Goal: Transaction & Acquisition: Obtain resource

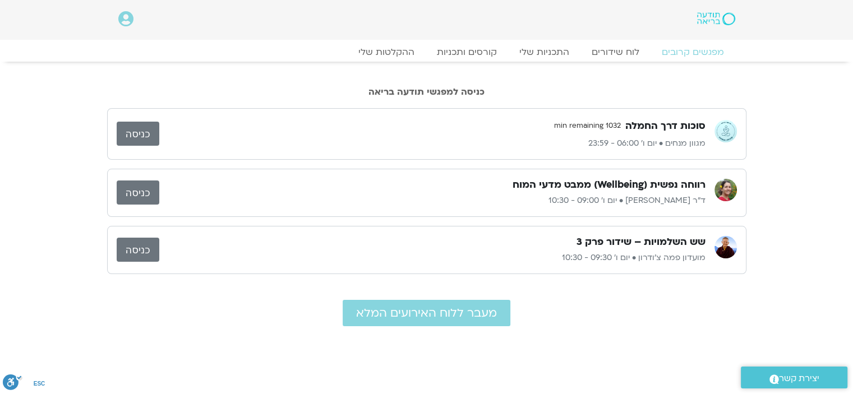
click at [141, 242] on link "כניסה" at bounding box center [138, 250] width 43 height 24
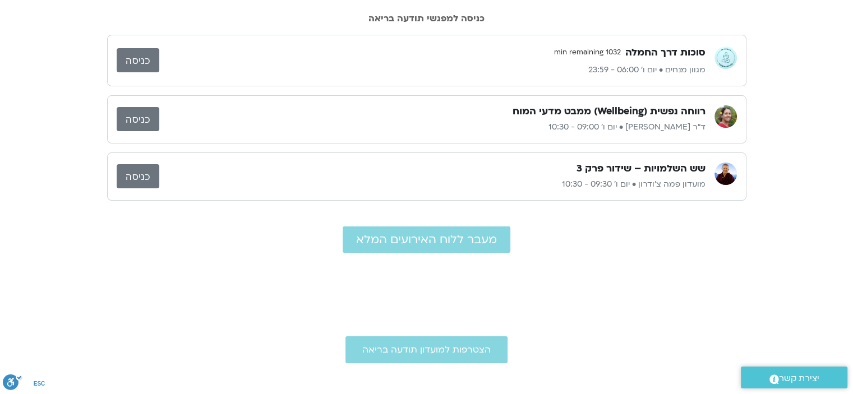
scroll to position [56, 0]
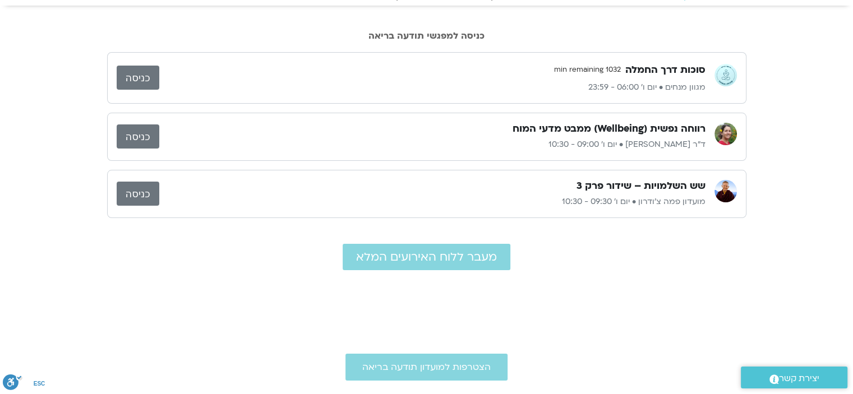
click at [132, 76] on link "כניסה" at bounding box center [138, 78] width 43 height 24
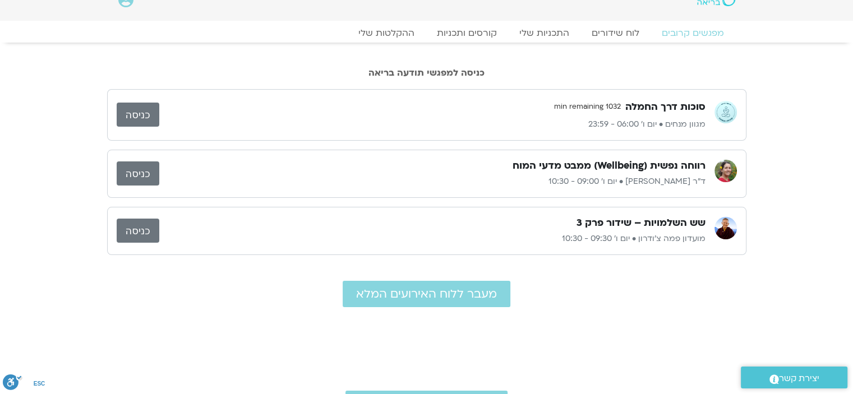
scroll to position [0, 0]
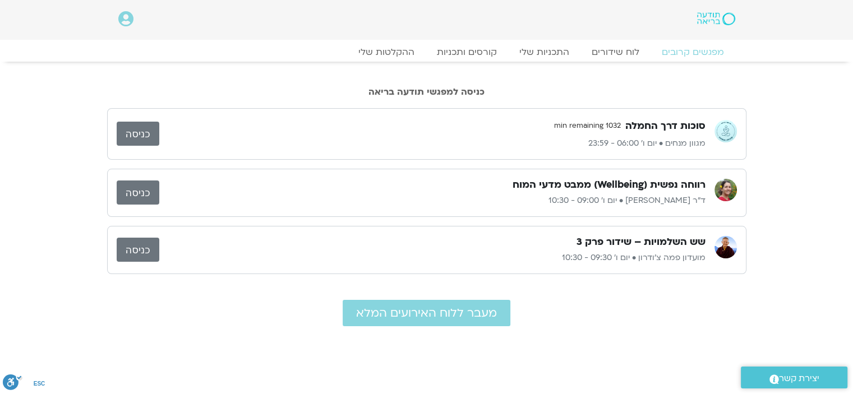
click at [125, 20] on icon at bounding box center [125, 19] width 15 height 16
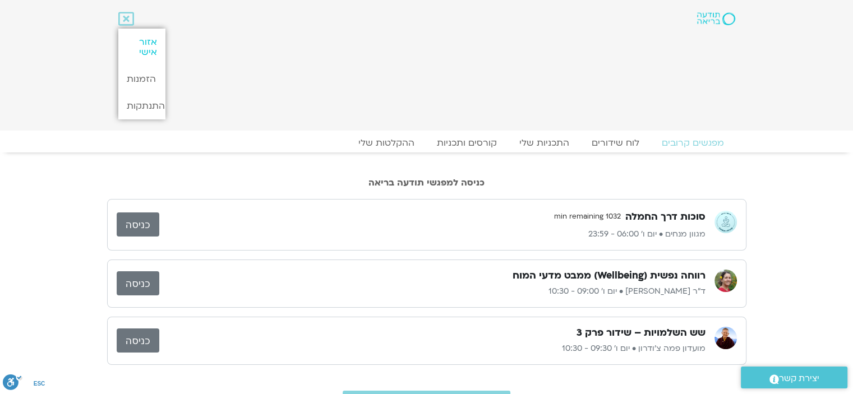
click at [138, 47] on link "אזור אישי" at bounding box center [141, 47] width 47 height 37
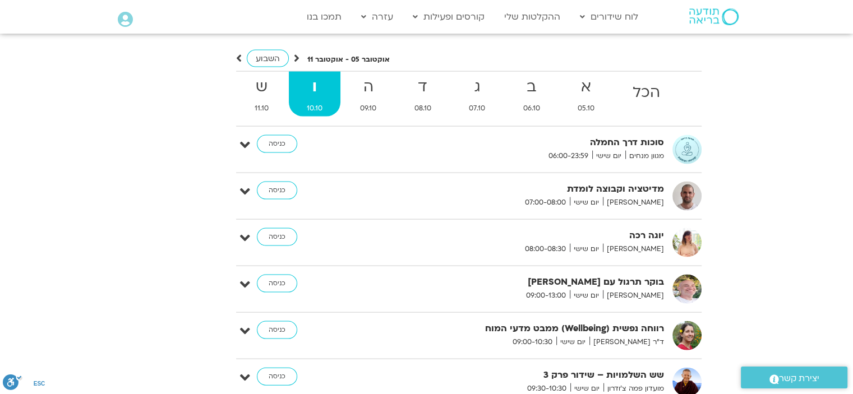
scroll to position [2300, 0]
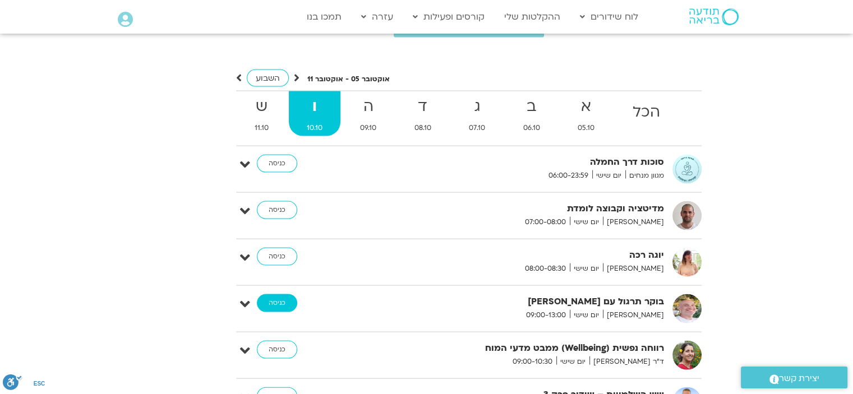
click at [279, 295] on link "כניסה" at bounding box center [277, 304] width 40 height 18
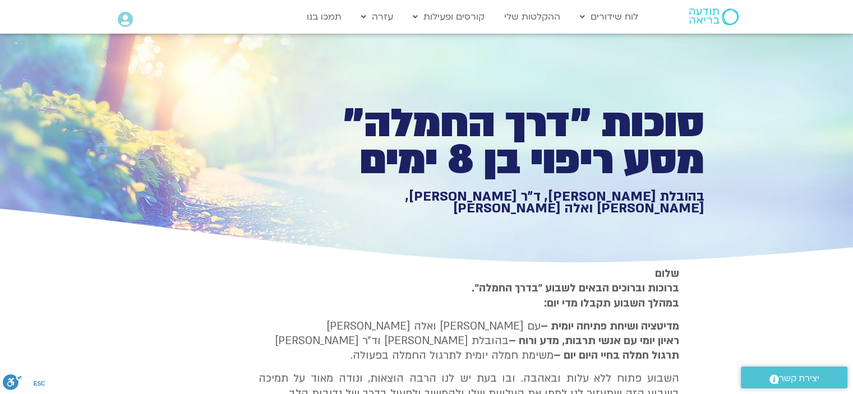
click at [126, 20] on icon at bounding box center [125, 20] width 15 height 16
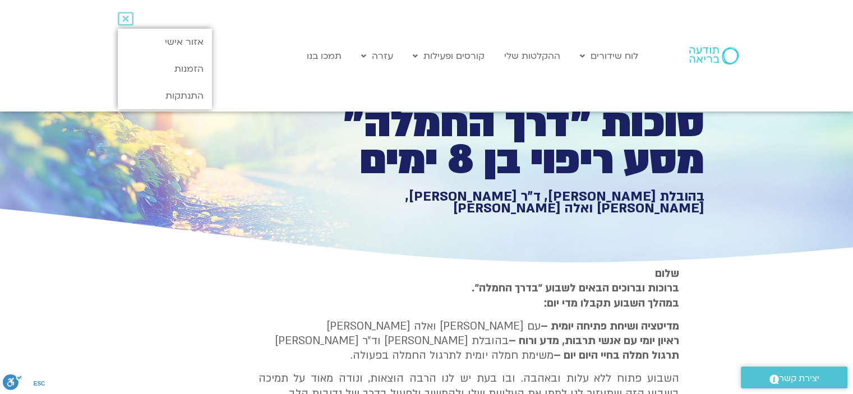
click at [59, 68] on section "Main Menu לוח שידורים לוח שידורים יומי תכניה שבועית ההקלטות שלי קורסים ופעילות …" at bounding box center [426, 56] width 853 height 112
click at [546, 57] on link "ההקלטות שלי" at bounding box center [532, 55] width 67 height 21
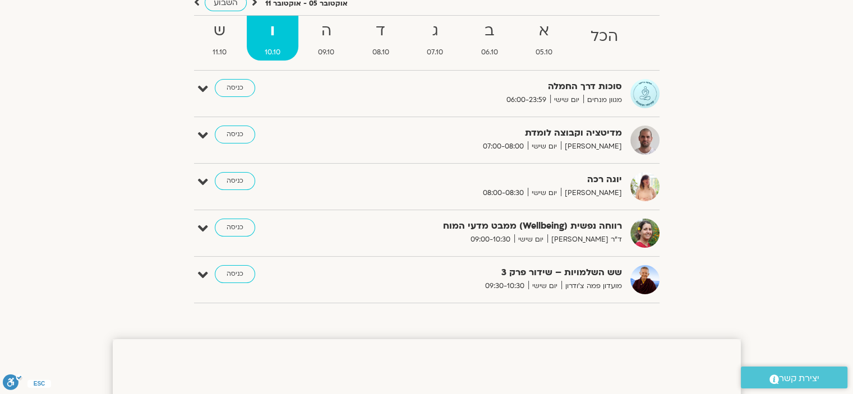
scroll to position [112, 0]
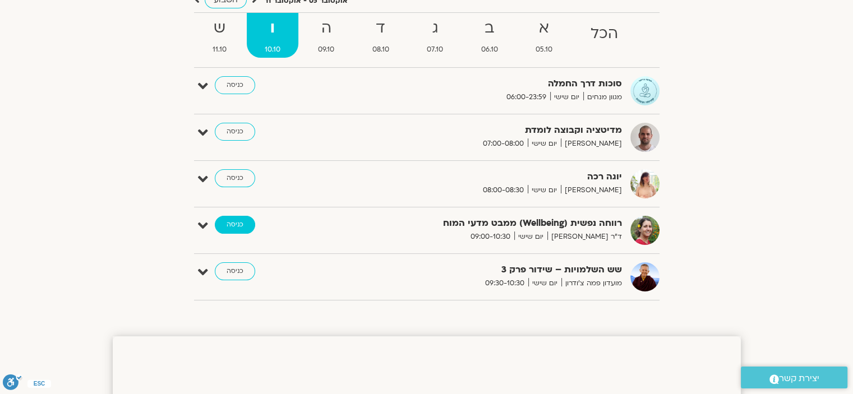
click at [237, 224] on link "כניסה" at bounding box center [235, 225] width 40 height 18
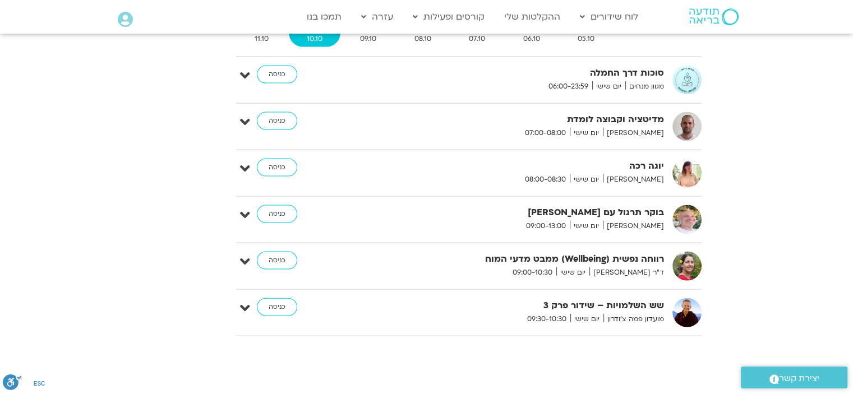
scroll to position [2414, 0]
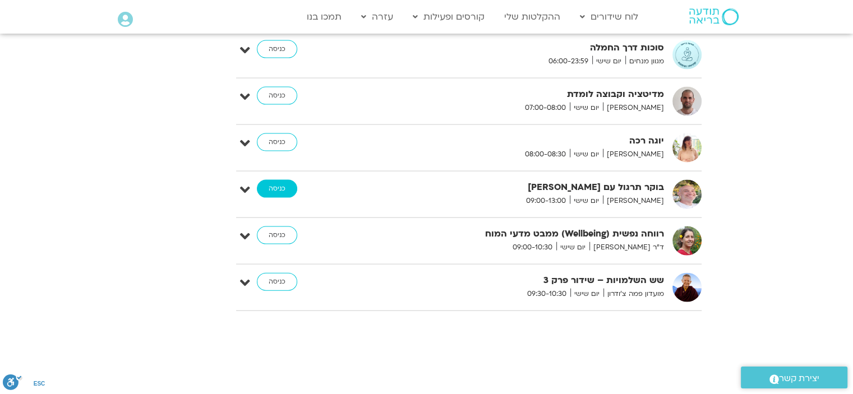
click at [279, 180] on link "כניסה" at bounding box center [277, 189] width 40 height 18
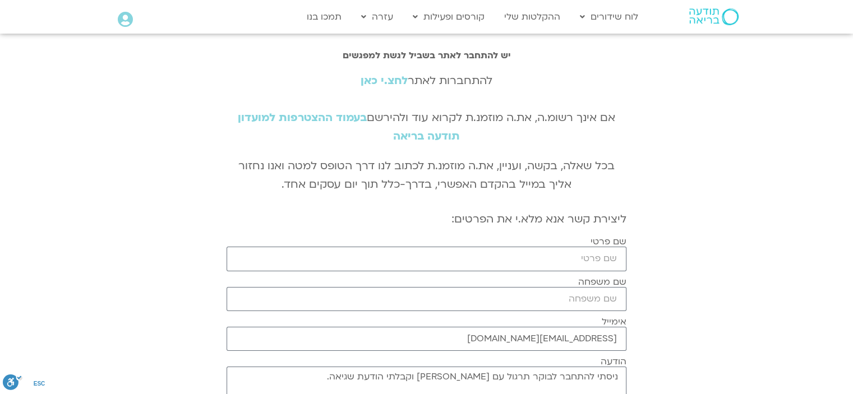
click at [392, 83] on link "לחצ.י כאן" at bounding box center [384, 80] width 47 height 15
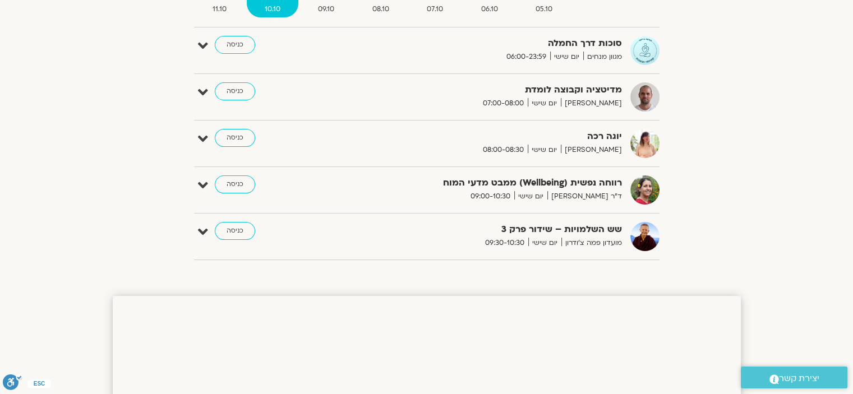
scroll to position [99, 0]
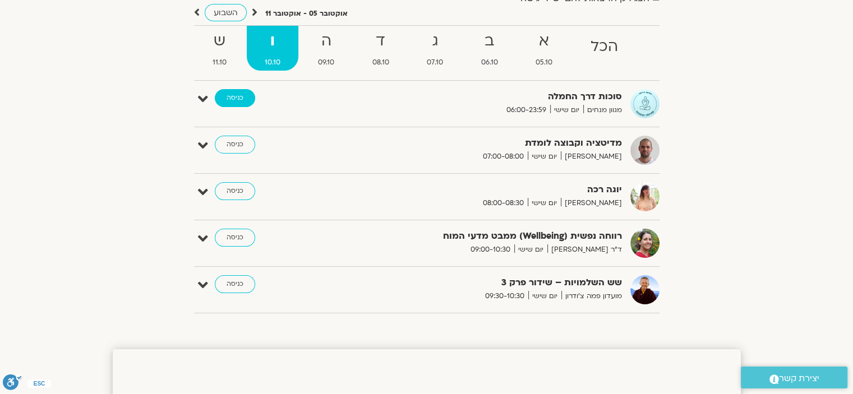
click at [228, 104] on link "כניסה" at bounding box center [235, 98] width 40 height 18
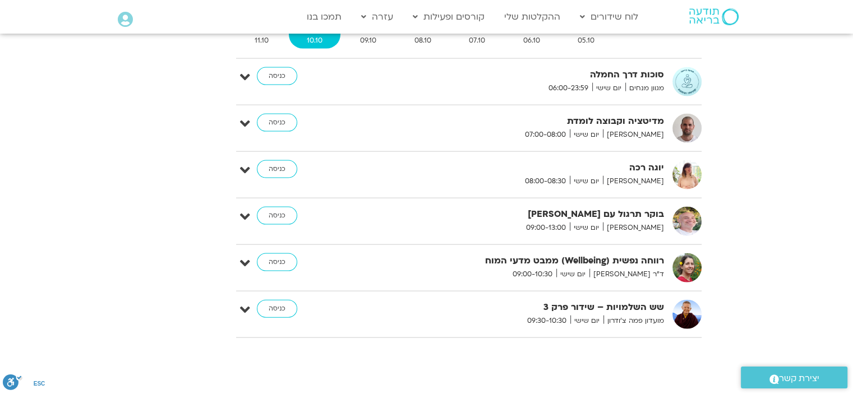
scroll to position [2385, 0]
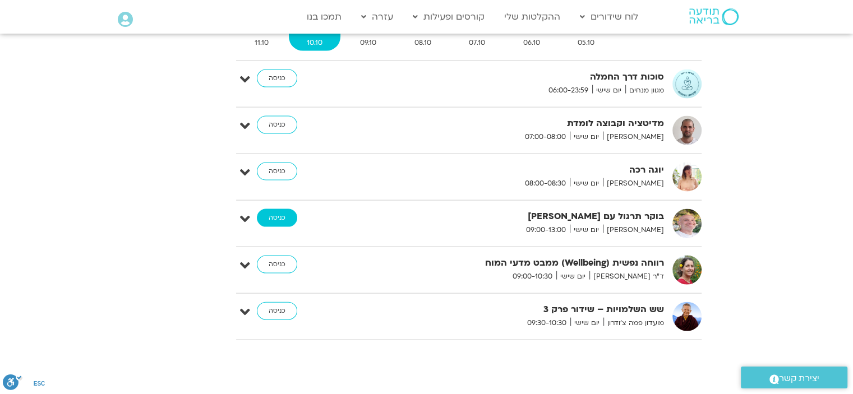
click at [276, 209] on link "כניסה" at bounding box center [277, 218] width 40 height 18
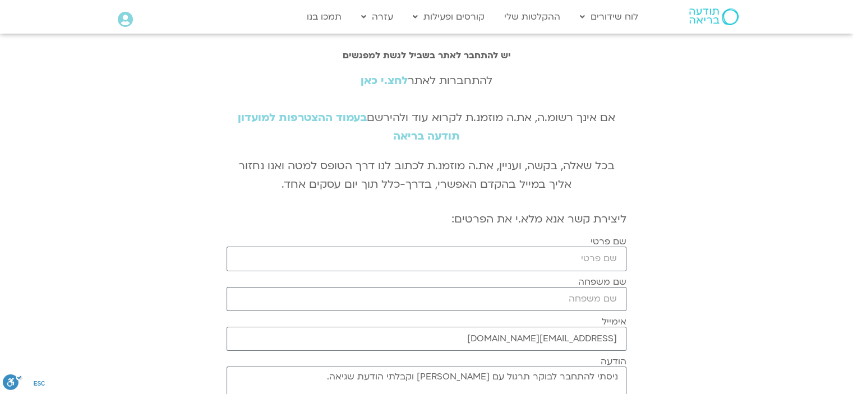
click at [380, 82] on link "לחצ.י כאן" at bounding box center [384, 80] width 47 height 15
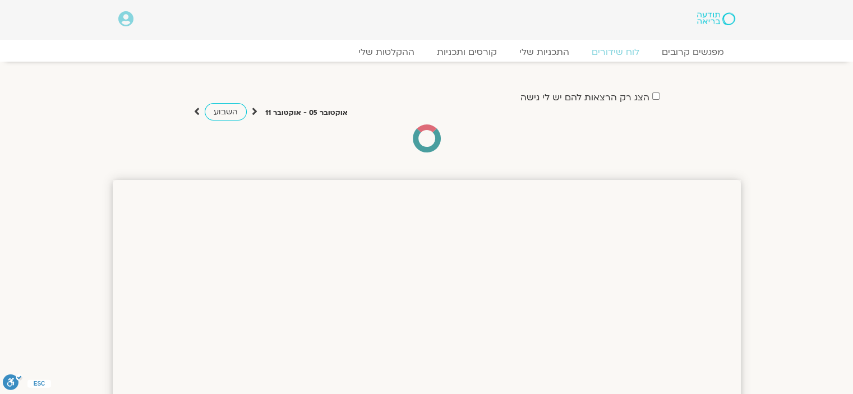
click at [384, 82] on div "הצג רק הרצאות להם יש לי גישה אוקטובר 05 - אוקטובר 11 השבוע להציג אירועים שפתוחי…" at bounding box center [427, 109] width 628 height 85
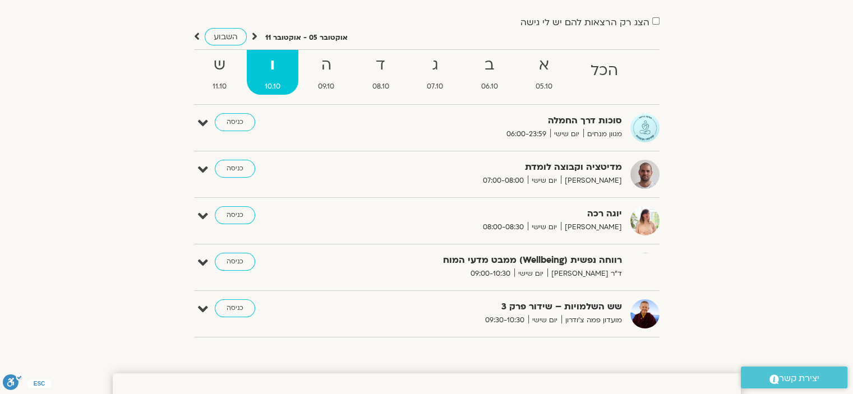
scroll to position [56, 0]
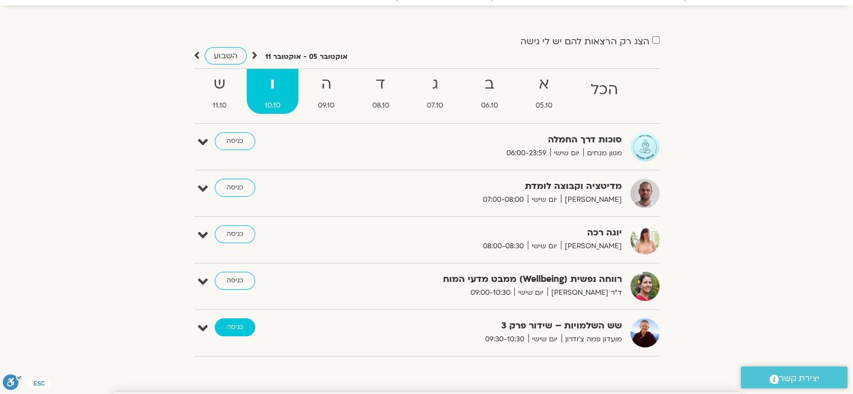
click at [236, 327] on link "כניסה" at bounding box center [235, 328] width 40 height 18
